Goal: Task Accomplishment & Management: Manage account settings

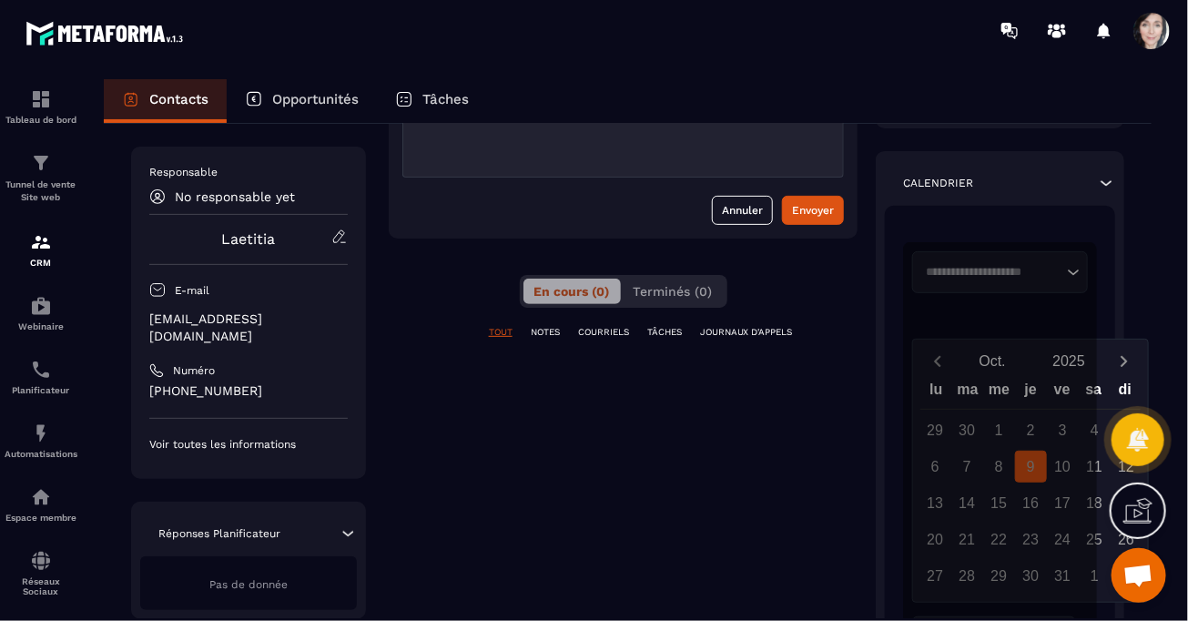
scroll to position [273, 0]
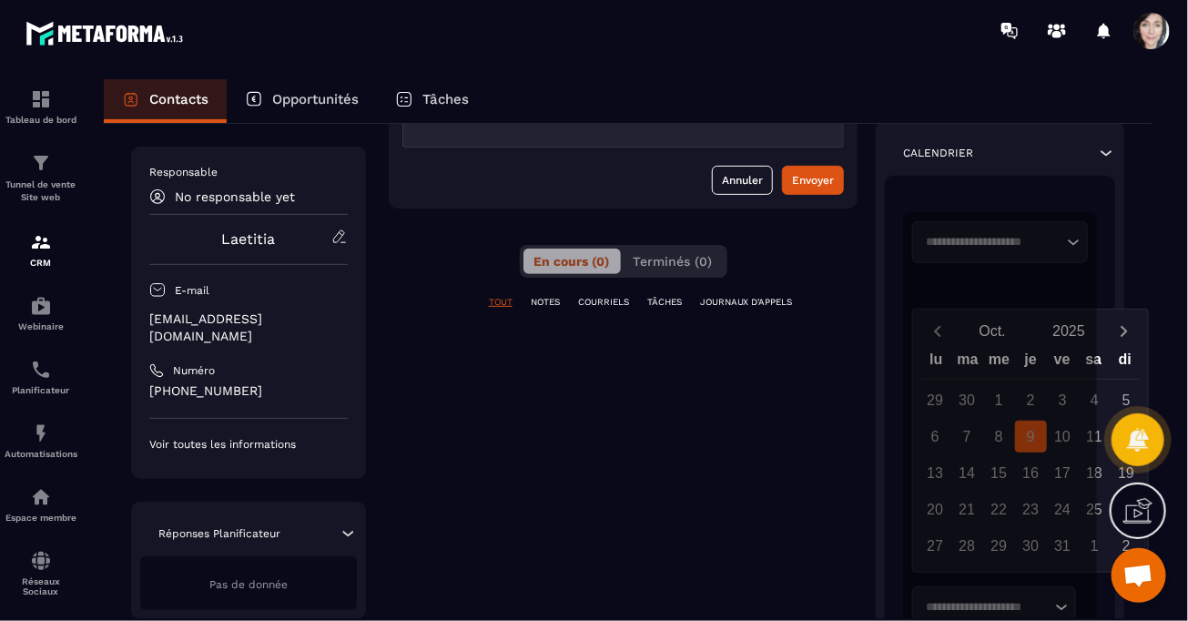
click at [285, 437] on p "Voir toutes les informations" at bounding box center [248, 444] width 199 height 15
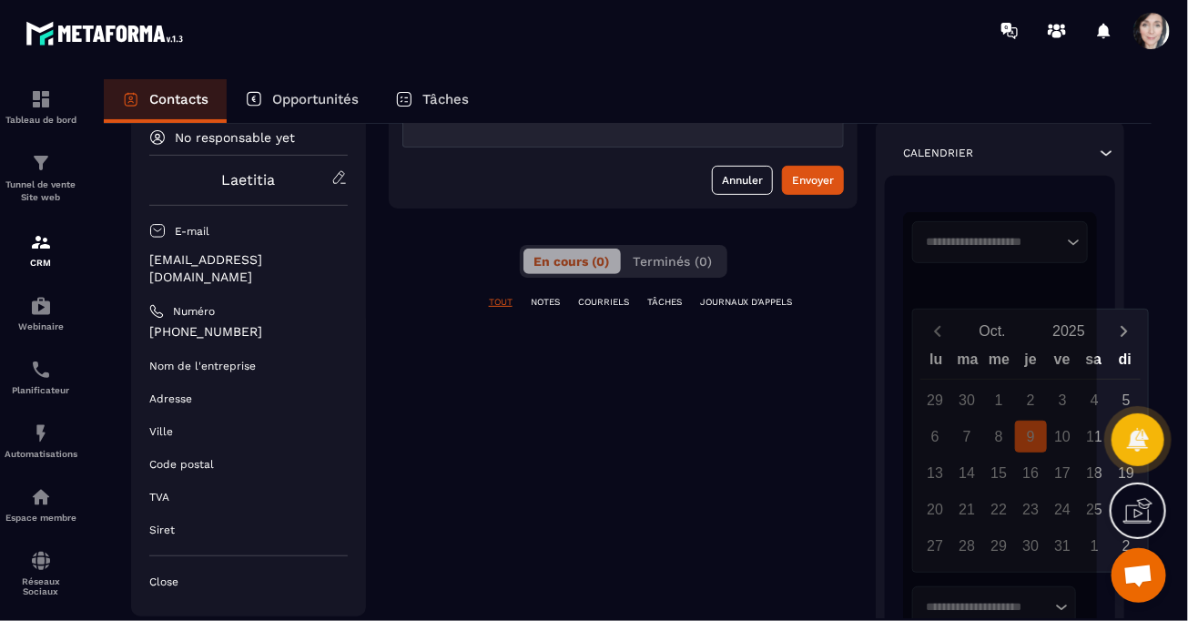
scroll to position [0, 0]
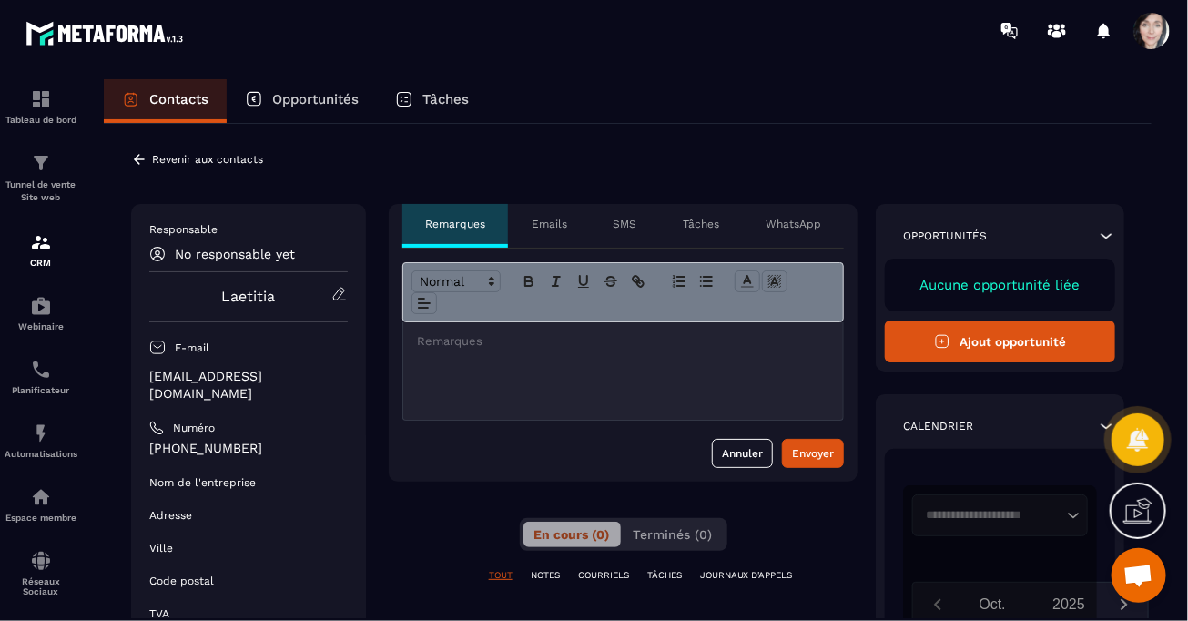
click at [242, 158] on p "Revenir aux contacts" at bounding box center [207, 159] width 111 height 13
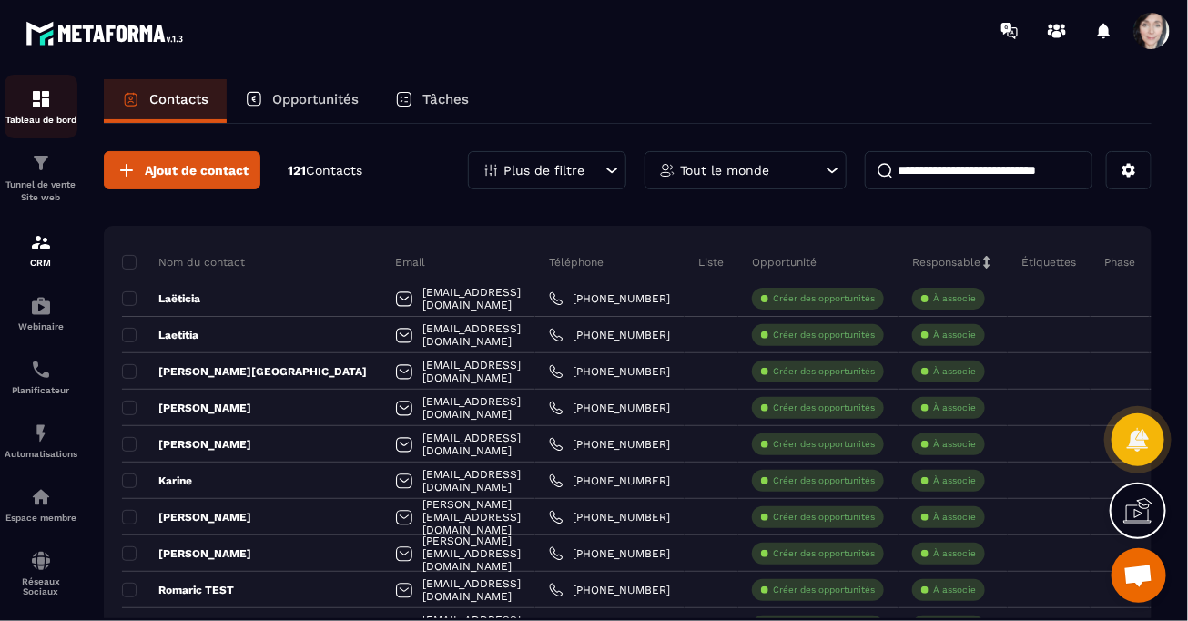
click at [36, 94] on img at bounding box center [41, 99] width 22 height 22
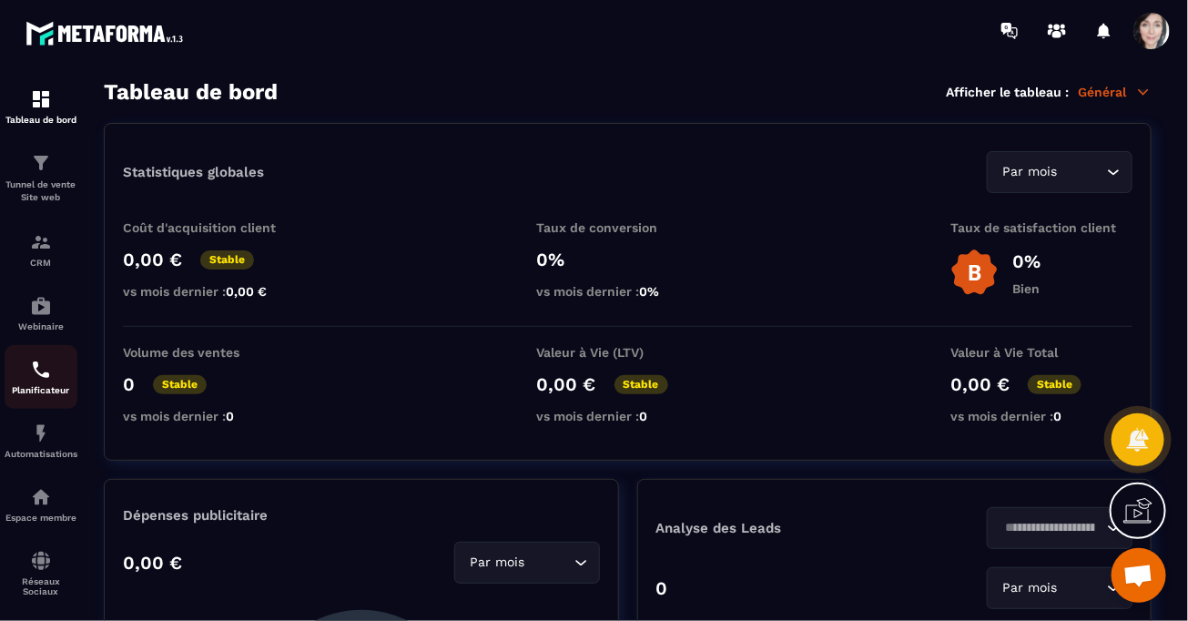
click at [51, 378] on img at bounding box center [41, 370] width 22 height 22
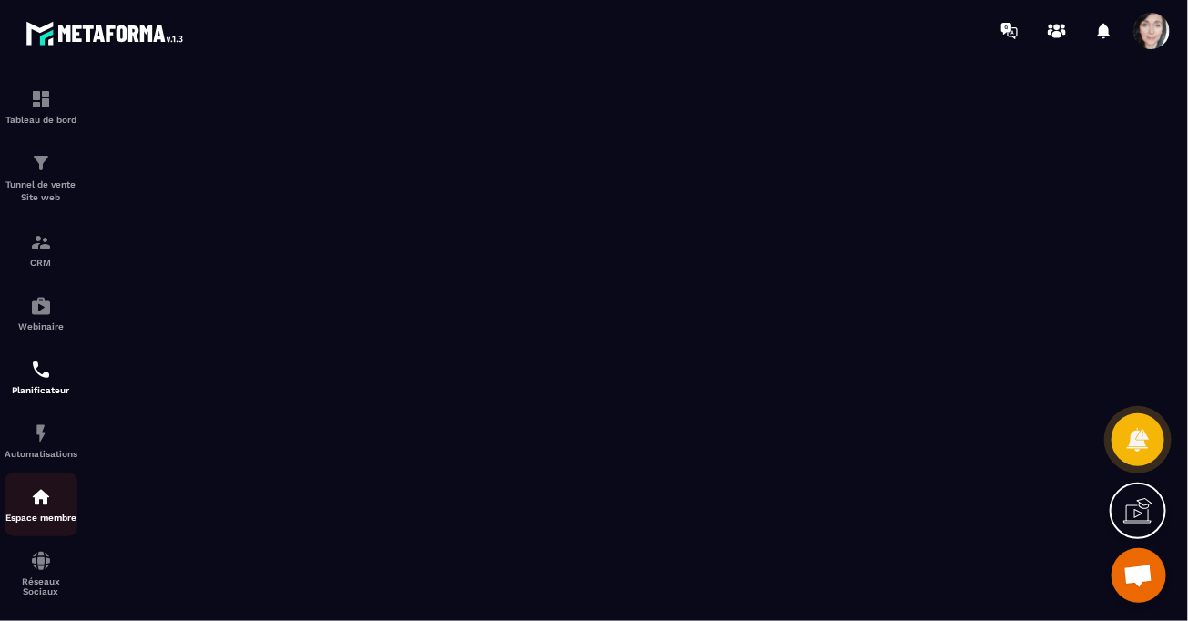
click at [44, 513] on div "Espace membre" at bounding box center [41, 504] width 73 height 36
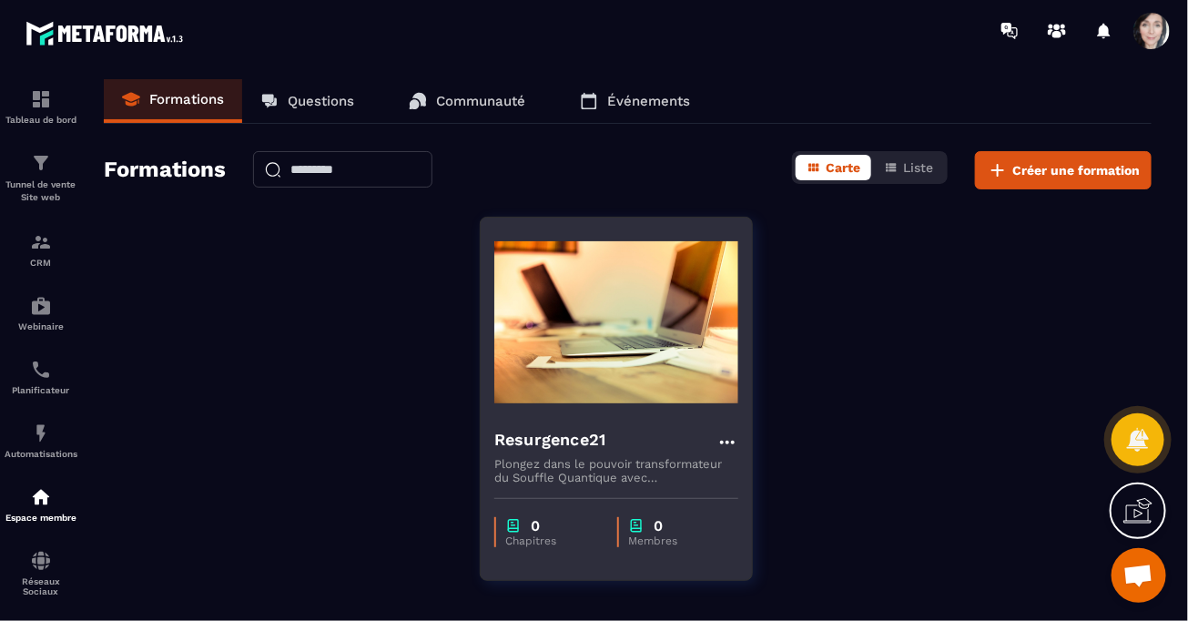
scroll to position [59, 0]
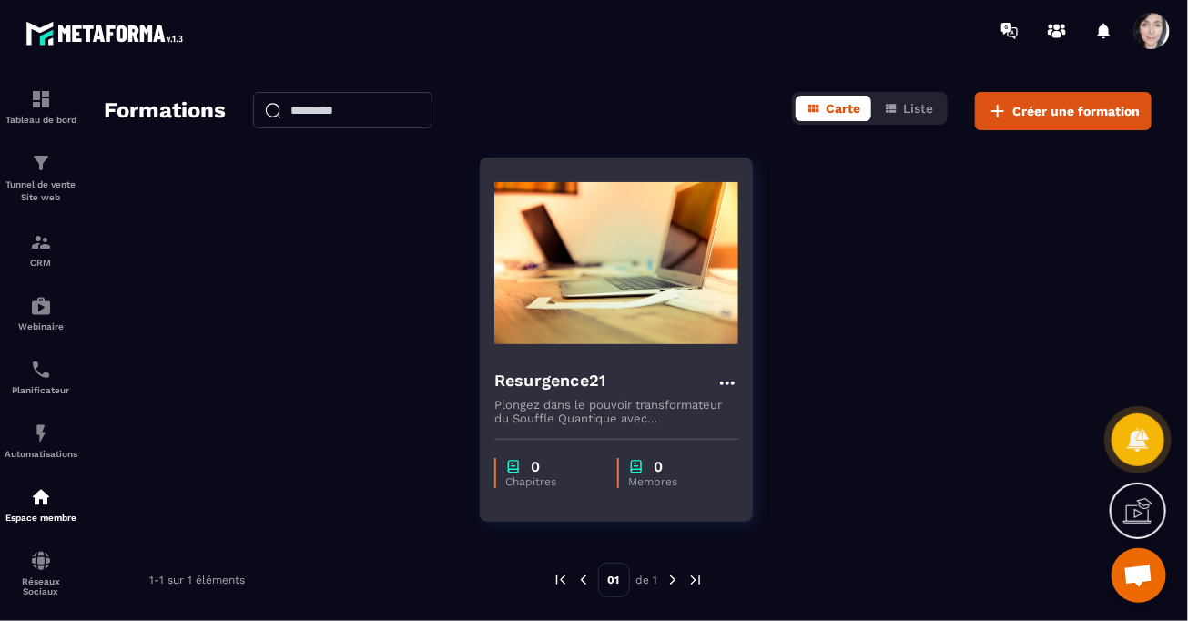
click at [727, 382] on icon at bounding box center [727, 384] width 15 height 4
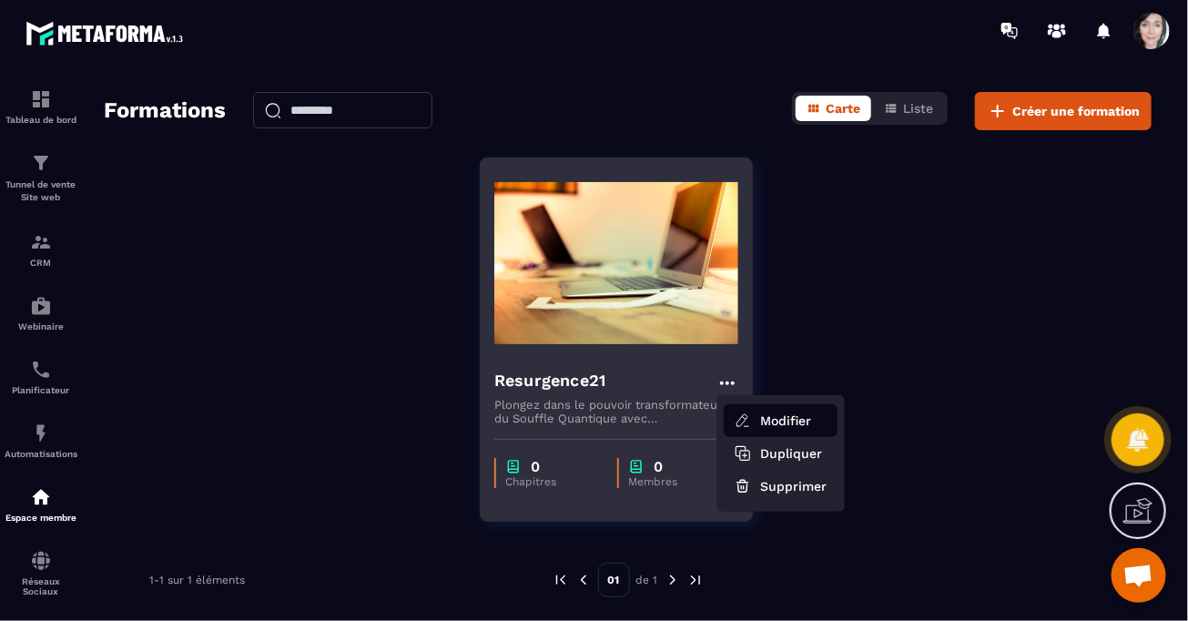
click at [777, 419] on button "Modifier" at bounding box center [781, 420] width 114 height 33
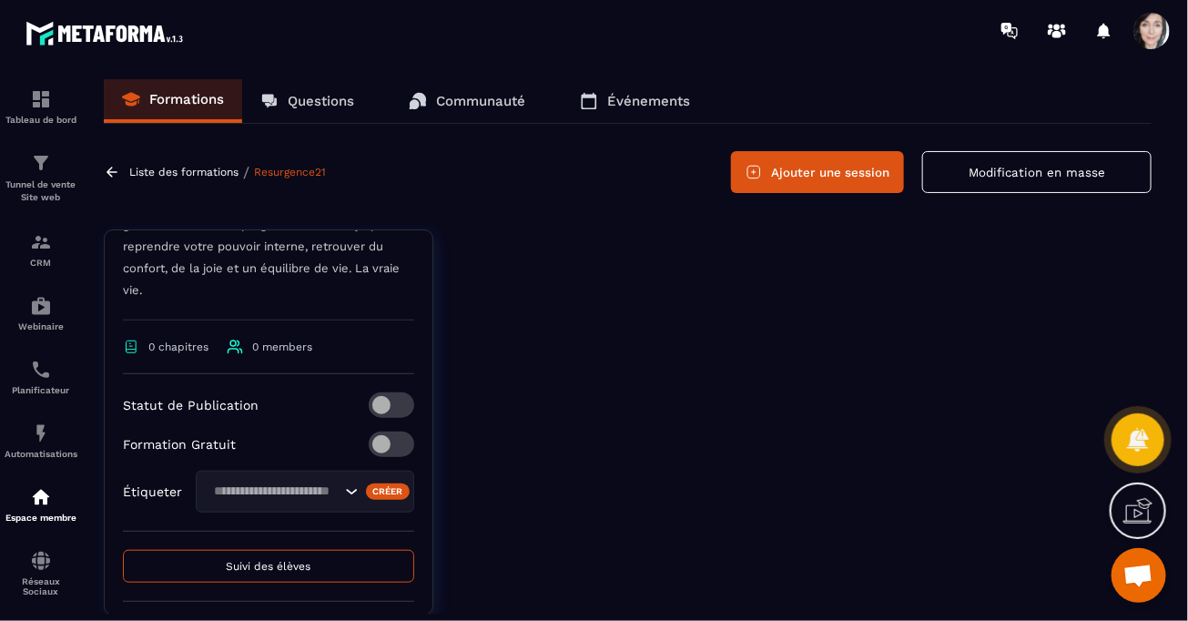
scroll to position [659, 0]
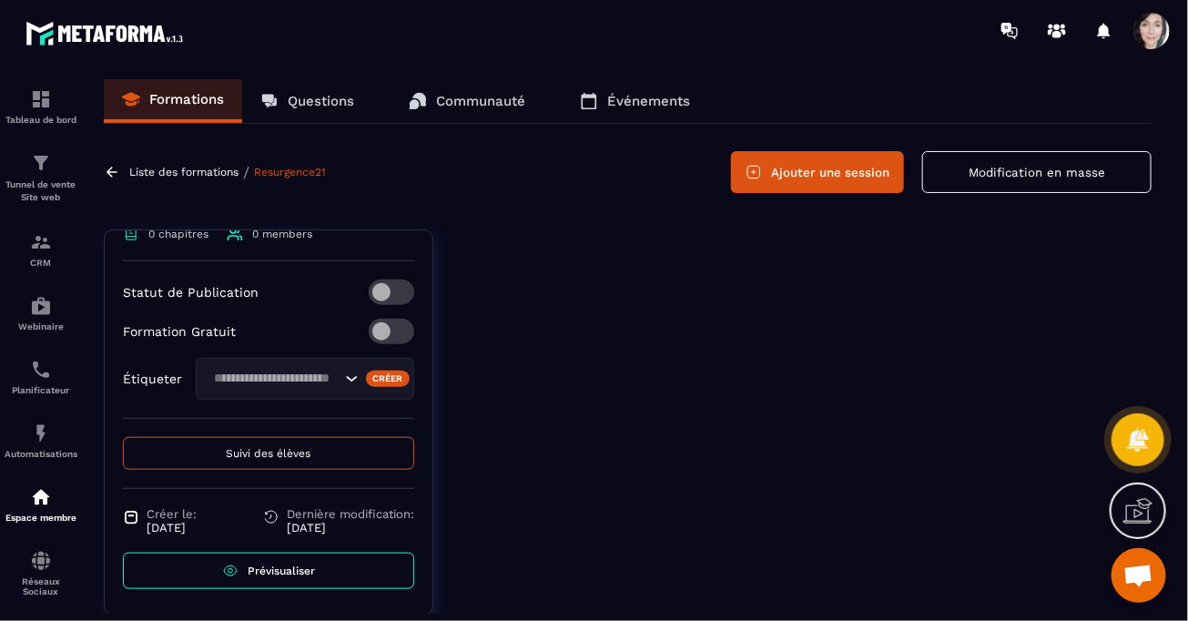
click at [277, 565] on span "Prévisualiser" at bounding box center [281, 571] width 67 height 13
